Goal: Information Seeking & Learning: Learn about a topic

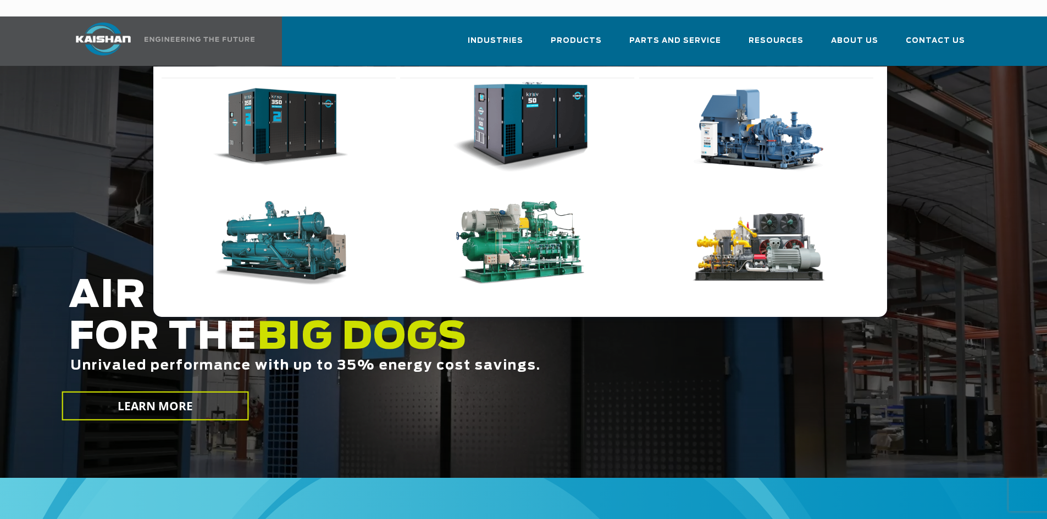
click at [304, 131] on img "Main menu" at bounding box center [280, 127] width 135 height 91
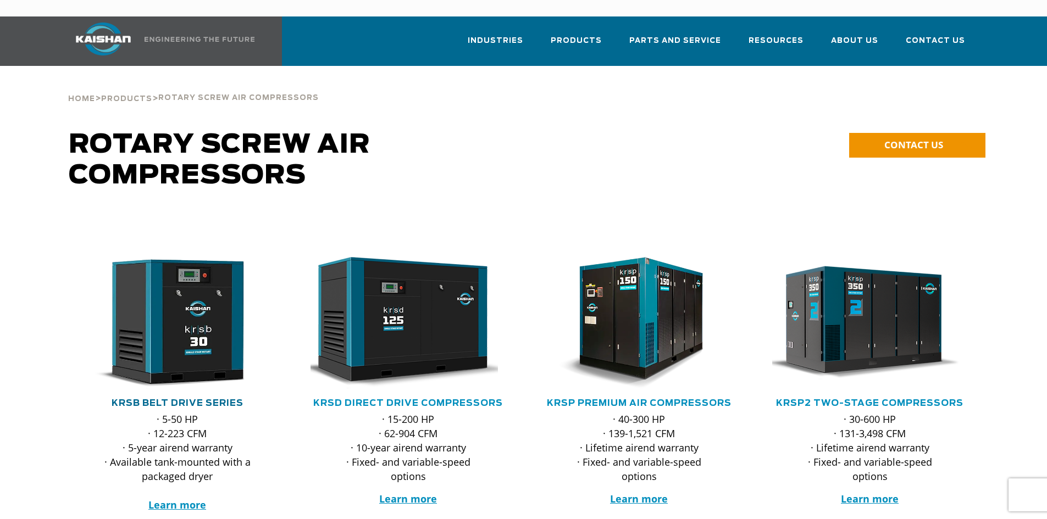
click at [188, 399] on link "KRSB Belt Drive Series" at bounding box center [178, 403] width 132 height 9
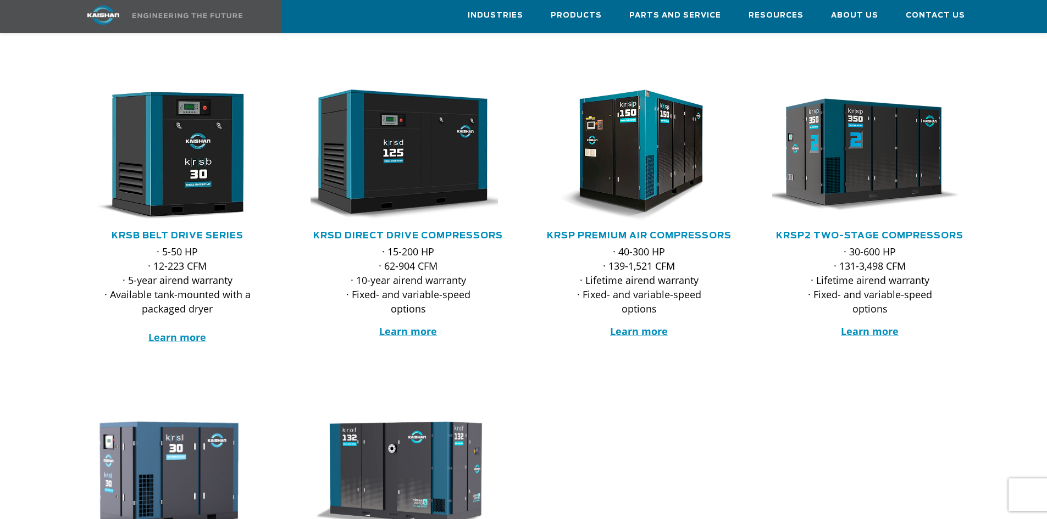
scroll to position [165, 0]
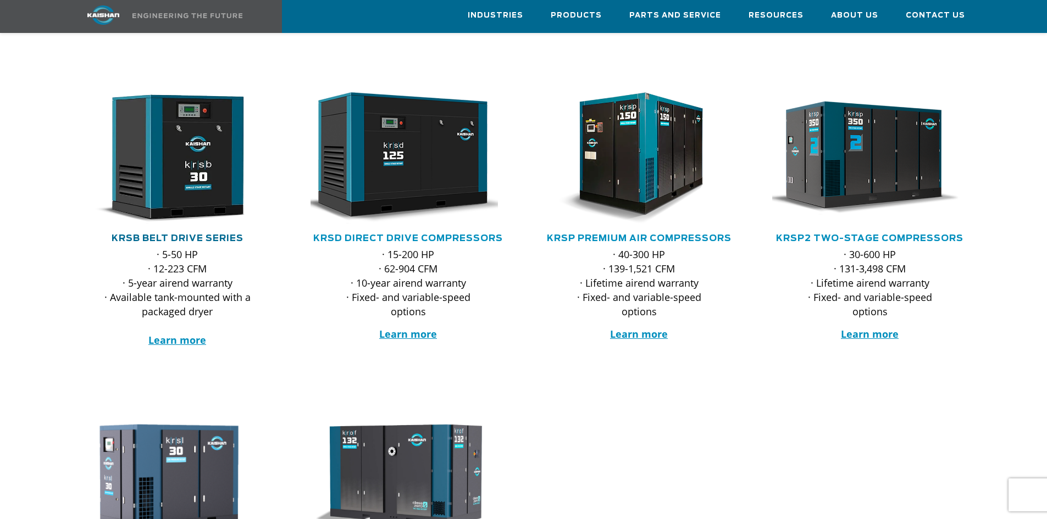
click at [201, 234] on link "KRSB Belt Drive Series" at bounding box center [178, 238] width 132 height 9
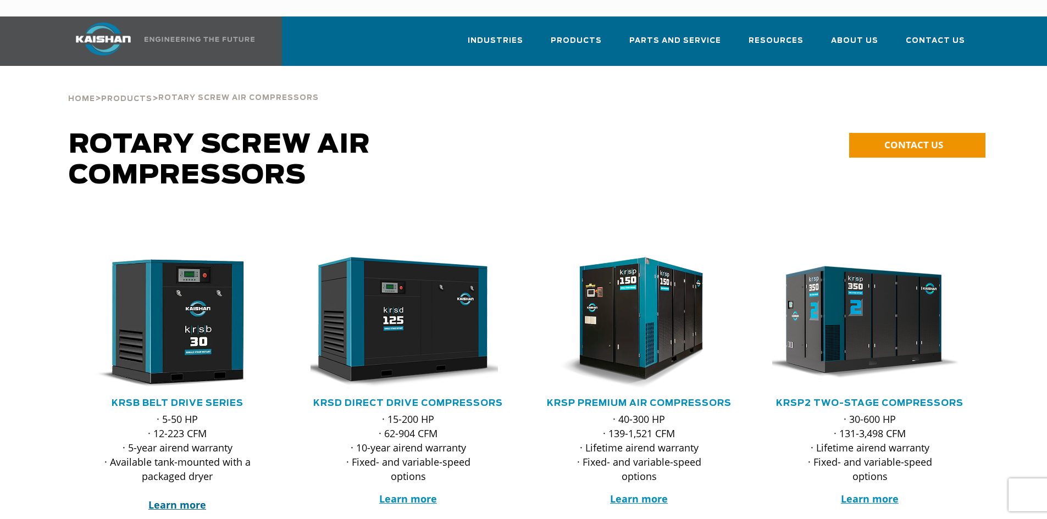
click at [182, 498] on strong "Learn more" at bounding box center [177, 504] width 58 height 13
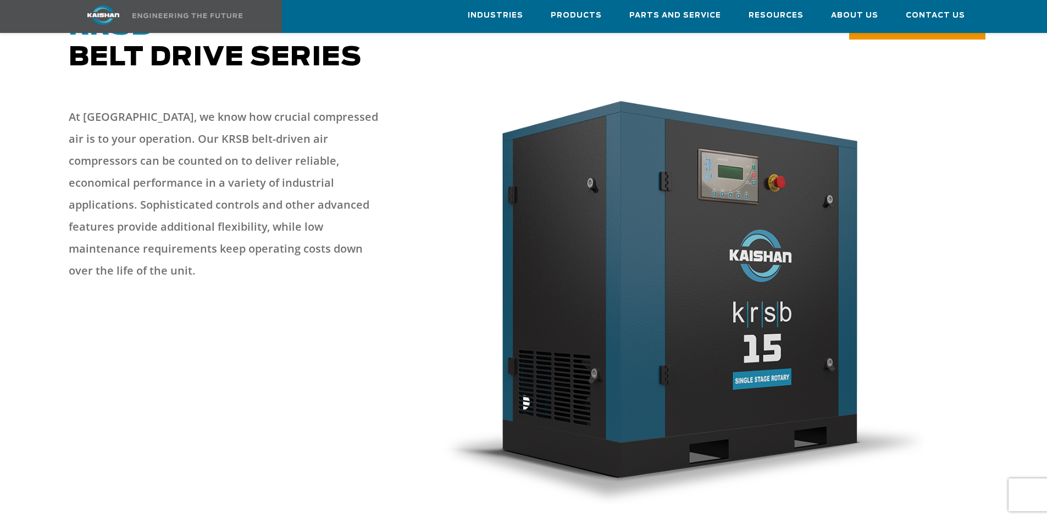
scroll to position [110, 0]
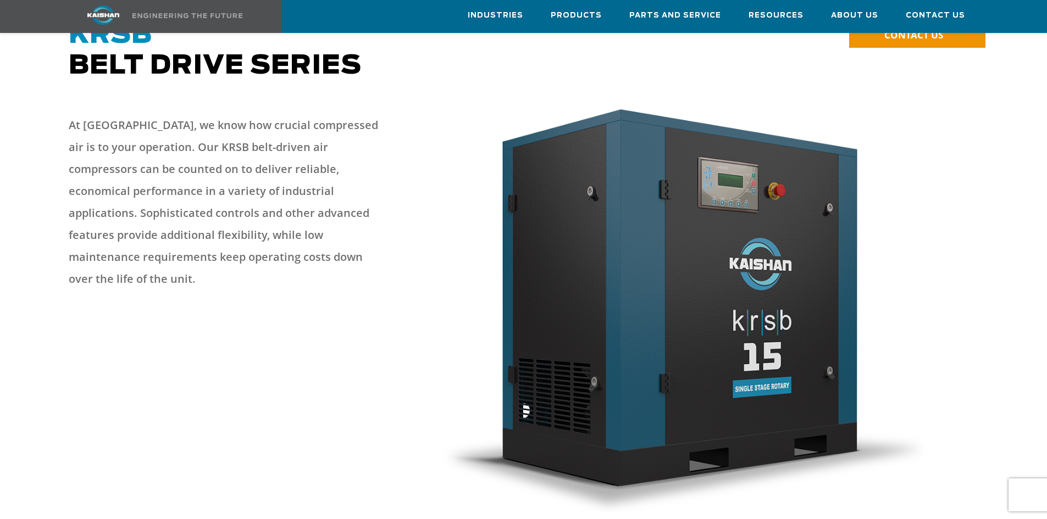
click at [110, 15] on img at bounding box center [103, 14] width 82 height 19
